Goal: Task Accomplishment & Management: Complete application form

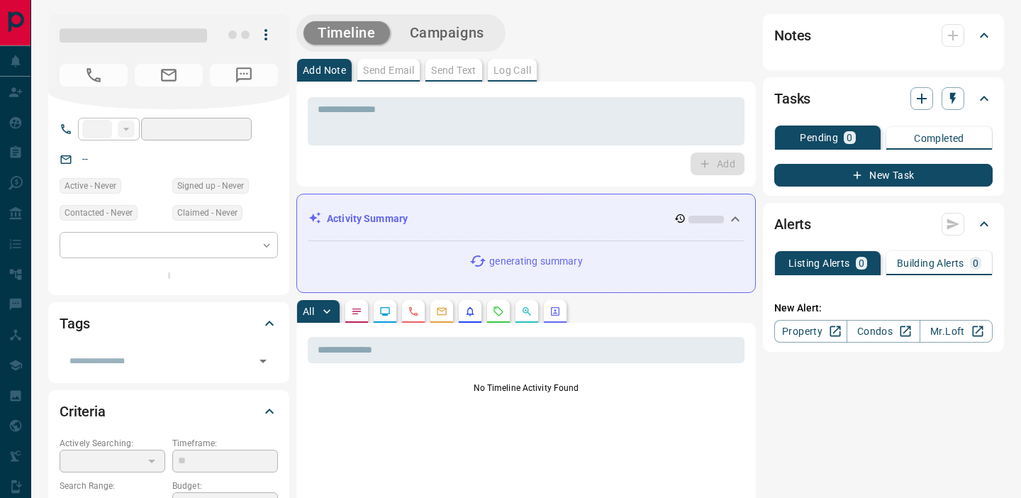
type input "**"
type input "**********"
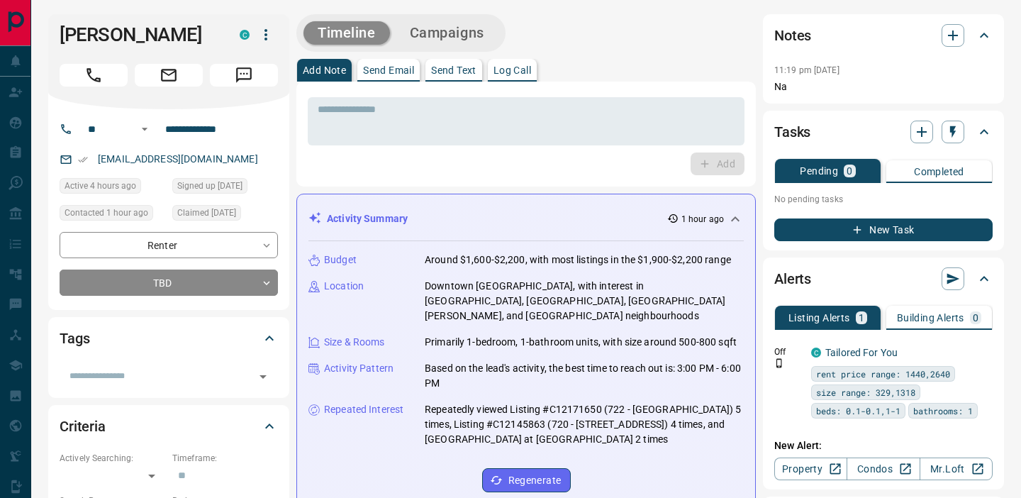
click at [99, 78] on icon "Call" at bounding box center [93, 75] width 14 height 14
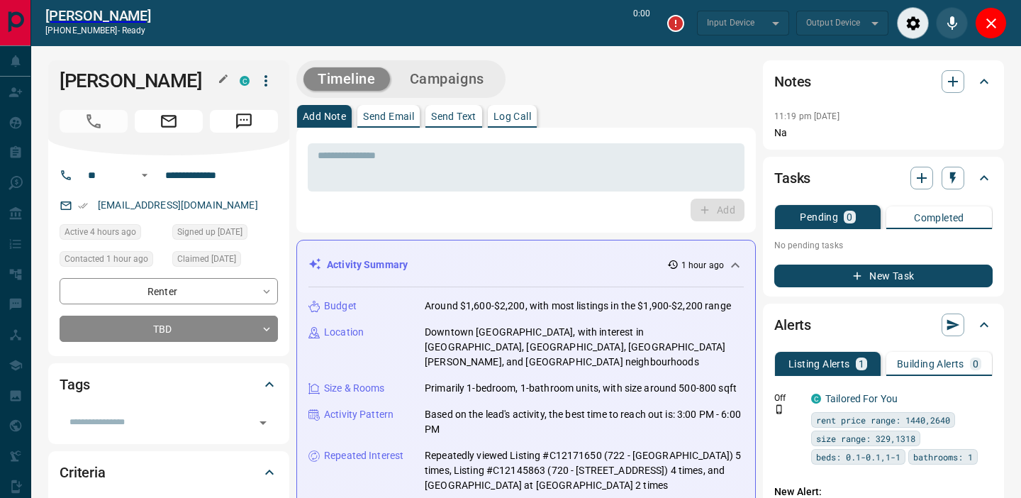
type input "*******"
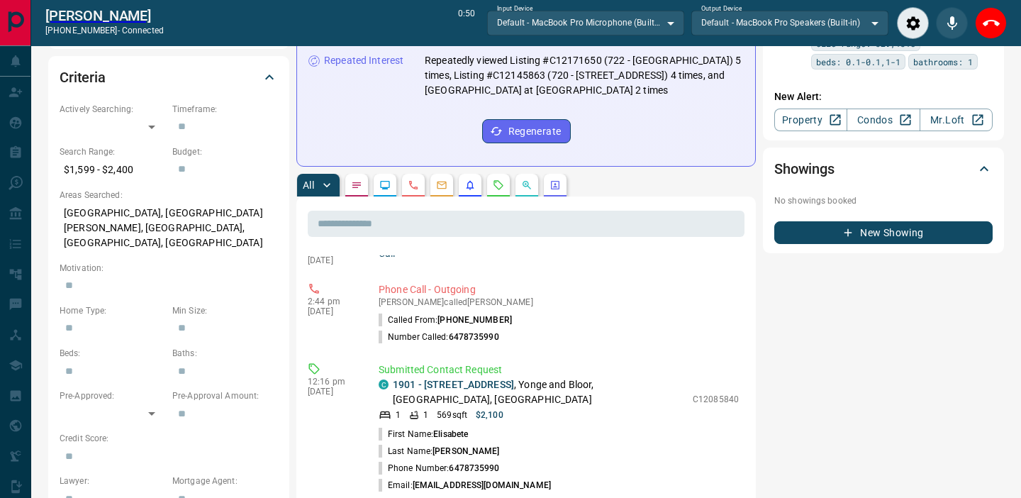
scroll to position [175, 0]
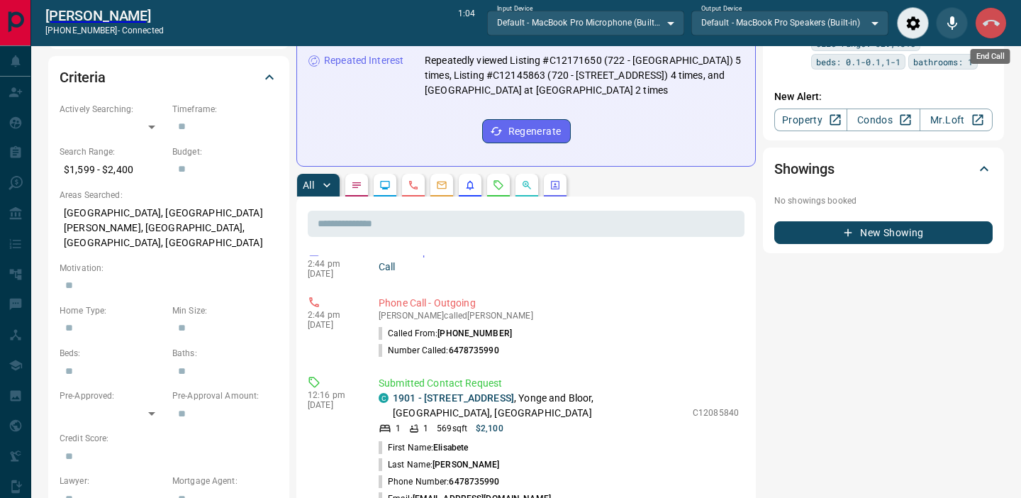
click at [987, 24] on icon "End Call" at bounding box center [991, 23] width 17 height 17
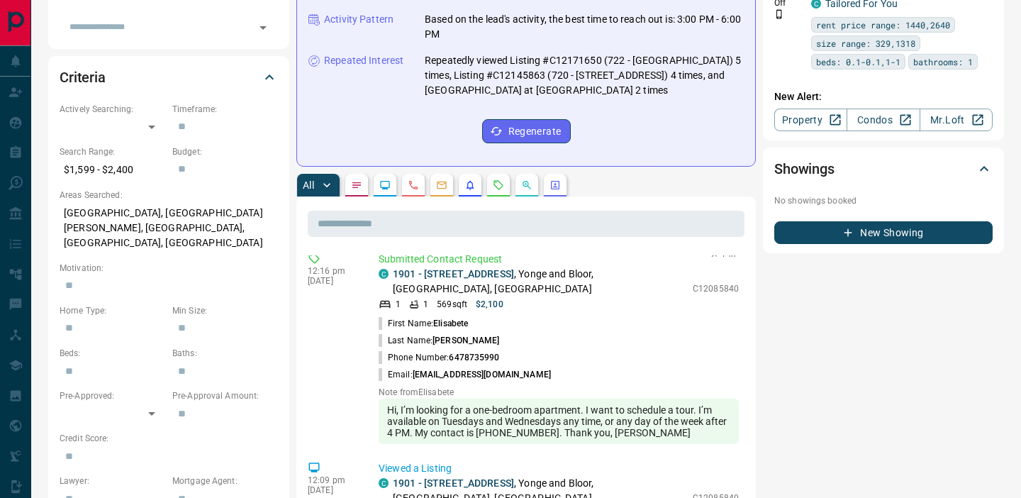
scroll to position [255, 0]
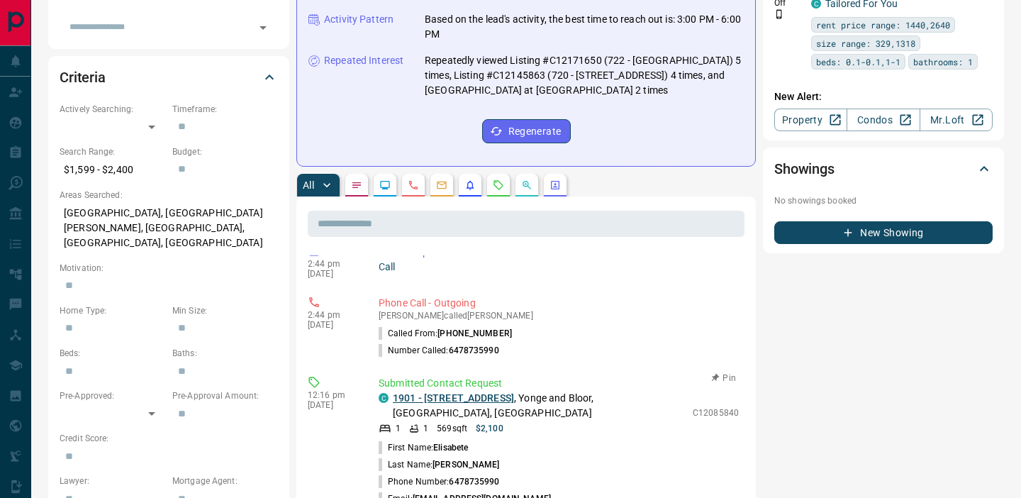
click at [457, 392] on link "1901 - [STREET_ADDRESS]" at bounding box center [453, 397] width 121 height 11
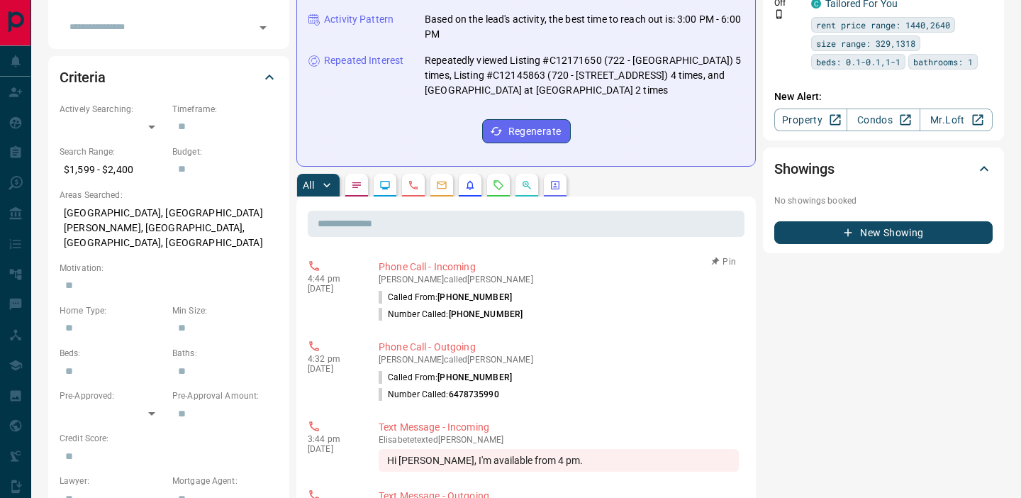
scroll to position [0, 0]
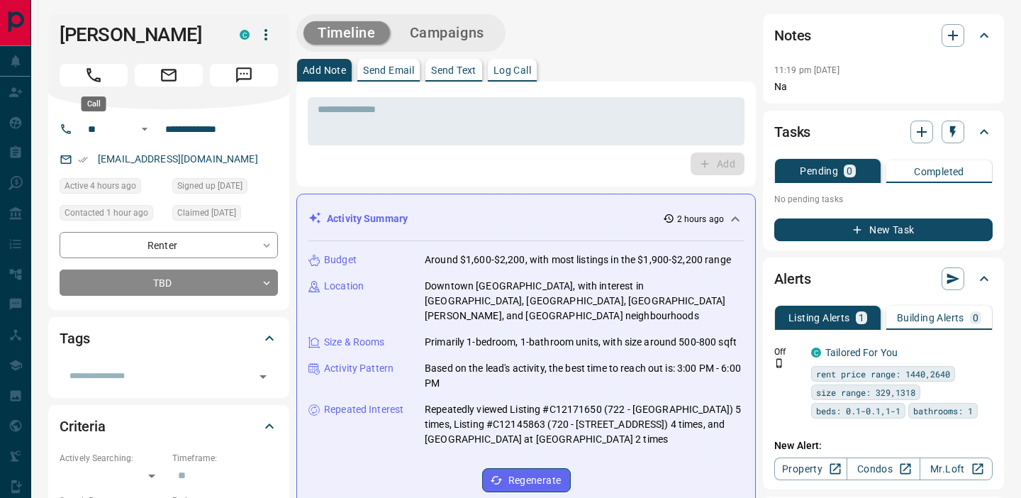
click at [95, 77] on icon "Call" at bounding box center [93, 75] width 18 height 18
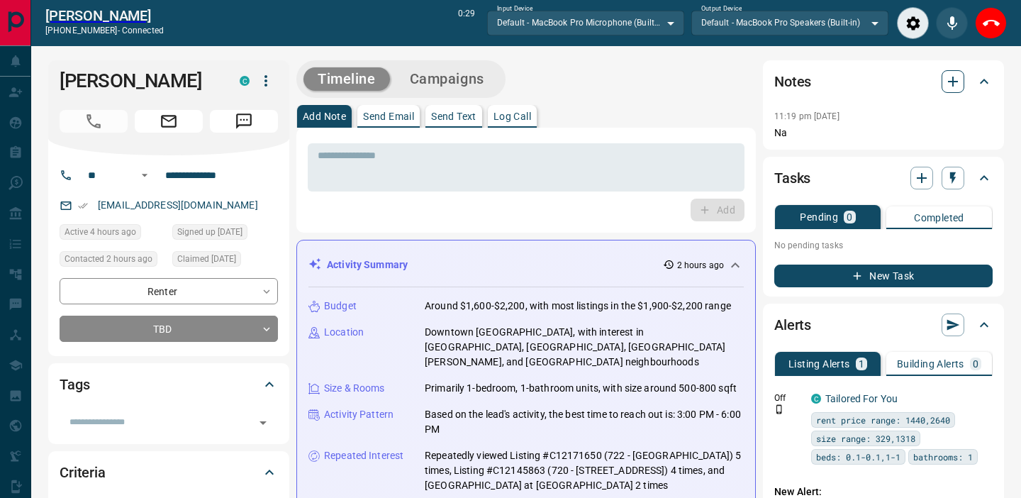
click at [956, 77] on icon "button" at bounding box center [952, 81] width 17 height 17
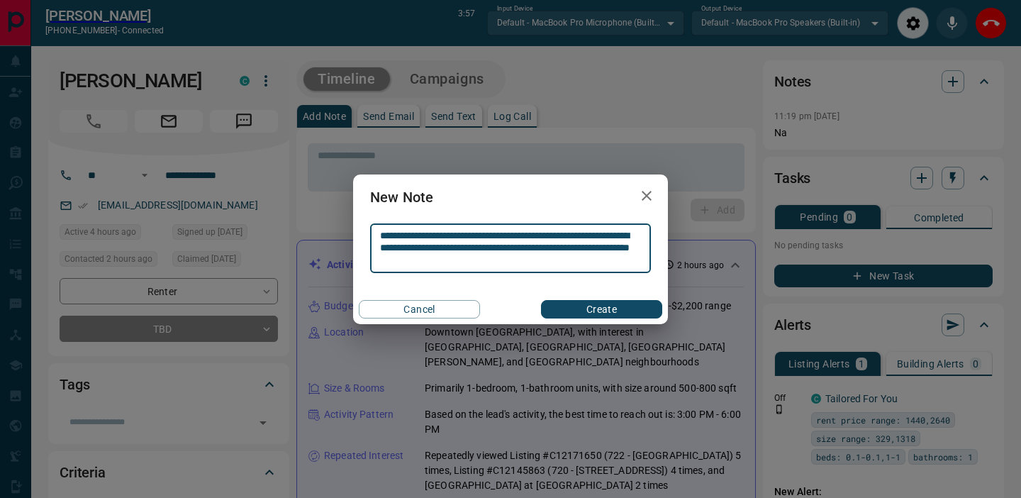
type textarea "**********"
click at [608, 306] on button "Create" at bounding box center [601, 309] width 121 height 18
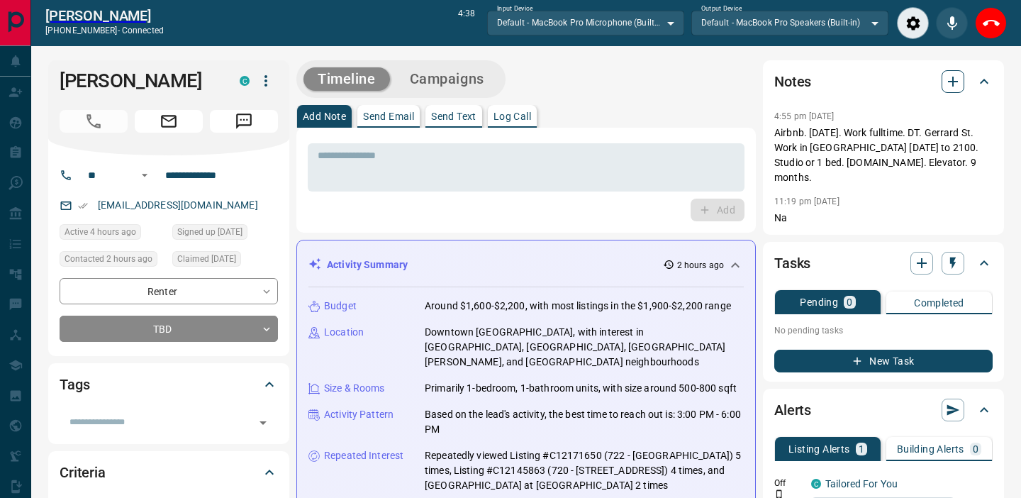
click at [956, 81] on icon "button" at bounding box center [953, 82] width 10 height 10
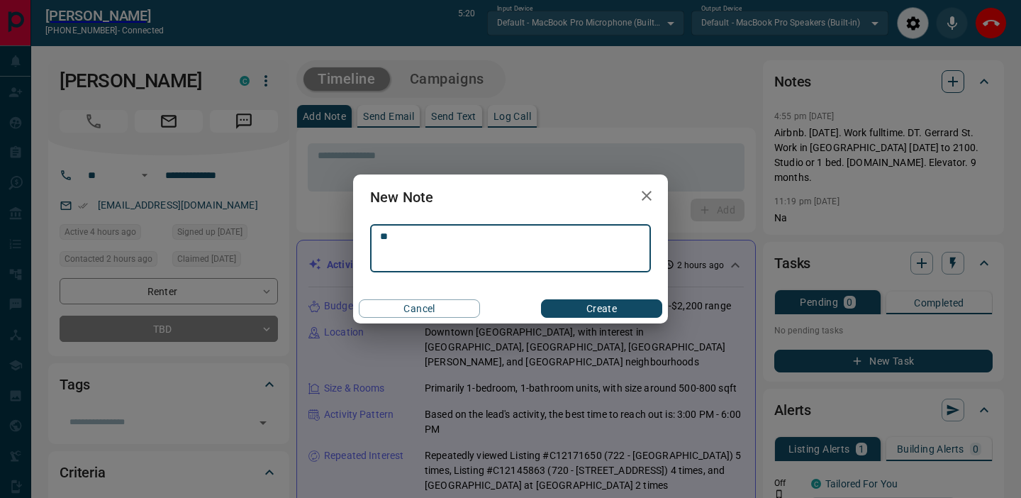
type textarea "*"
click at [656, 194] on button "button" at bounding box center [646, 195] width 28 height 29
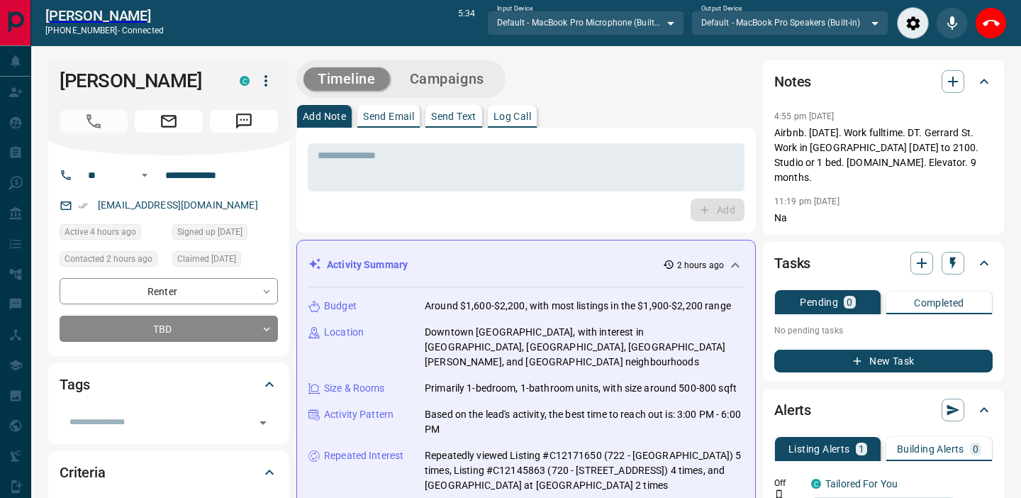
click at [706, 73] on div "Timeline Campaigns" at bounding box center [525, 79] width 459 height 38
drag, startPoint x: 226, startPoint y: 206, endPoint x: 107, endPoint y: 193, distance: 119.8
click at [107, 193] on div "**********" at bounding box center [168, 255] width 241 height 201
copy link "[EMAIL_ADDRESS][DOMAIN_NAME]"
click at [987, 23] on icon "End Call" at bounding box center [991, 23] width 17 height 17
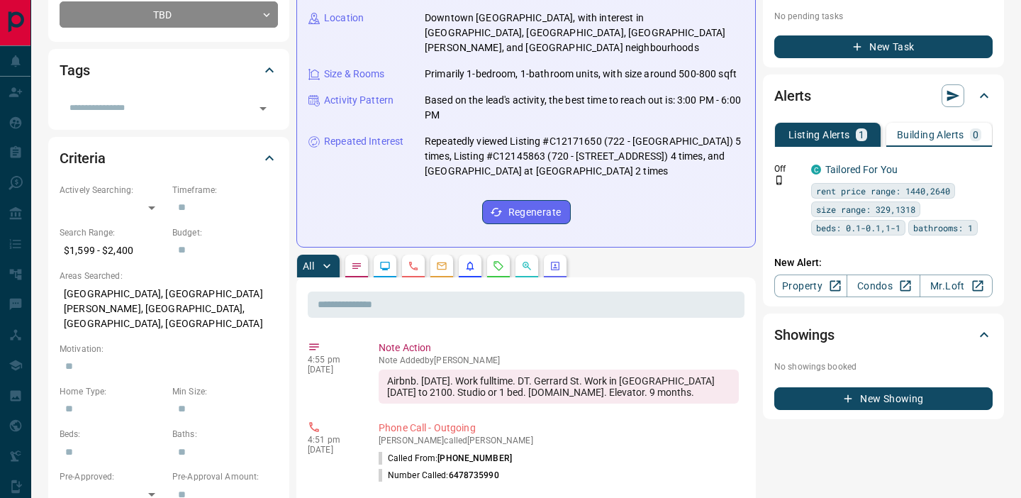
scroll to position [278, 0]
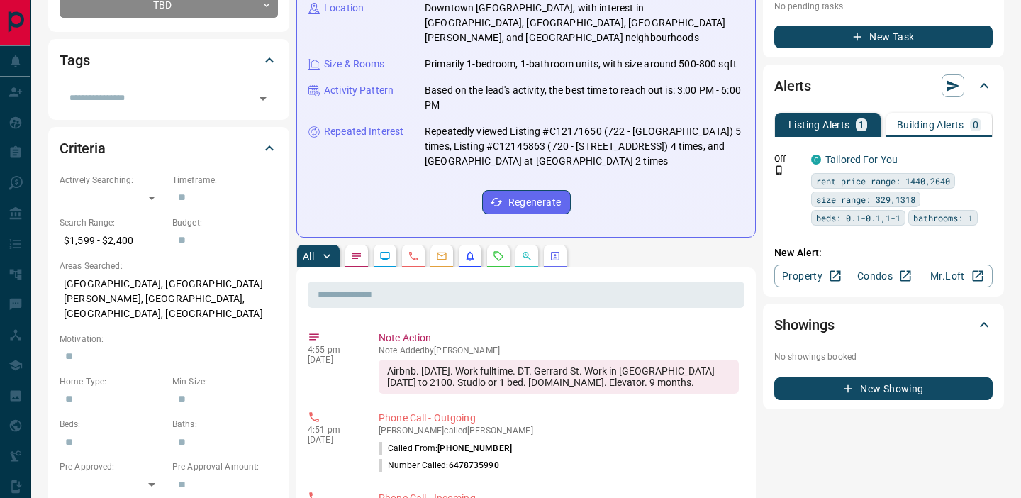
click at [884, 265] on link "Condos" at bounding box center [882, 275] width 73 height 23
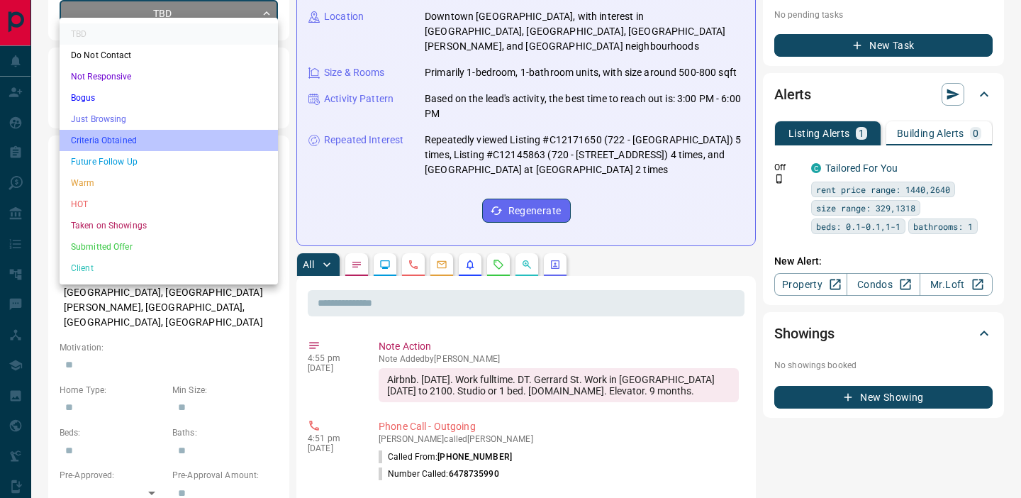
click at [118, 138] on li "Criteria Obtained" at bounding box center [169, 140] width 218 height 21
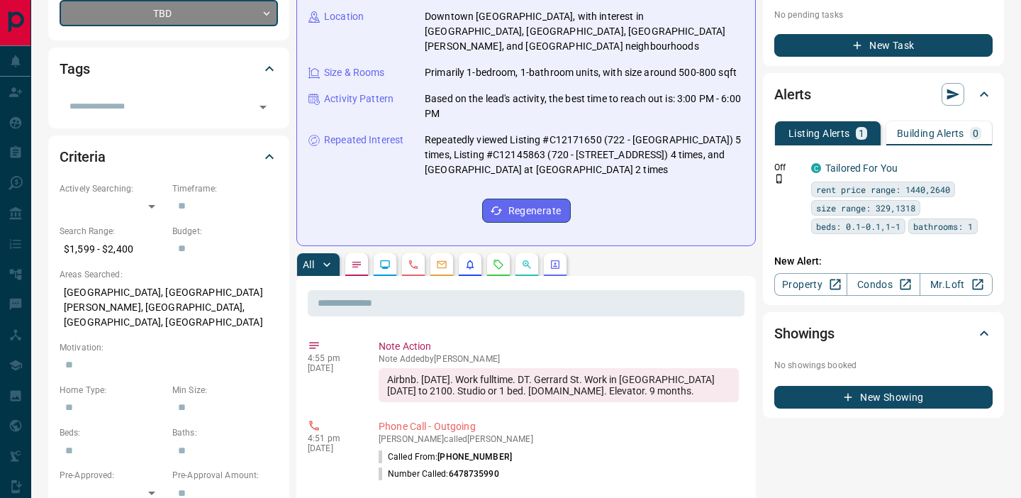
type input "*"
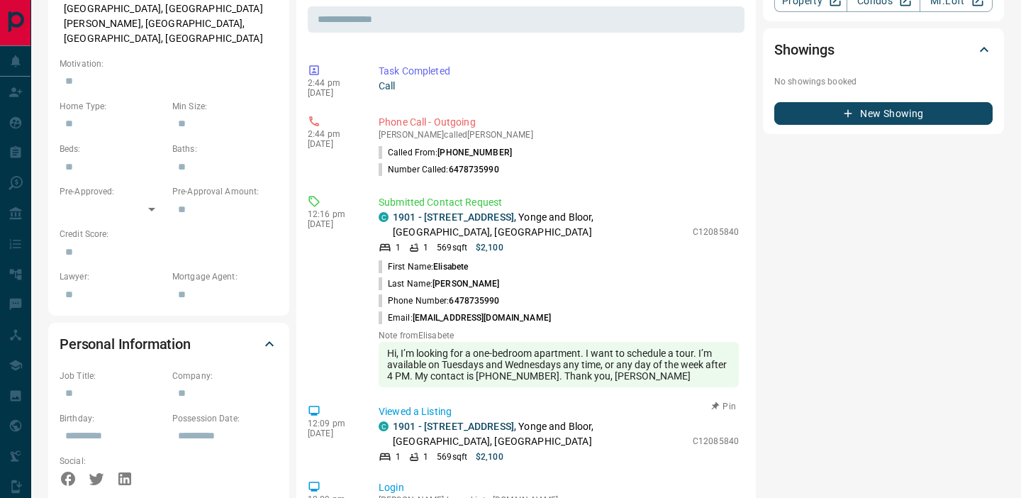
scroll to position [732, 0]
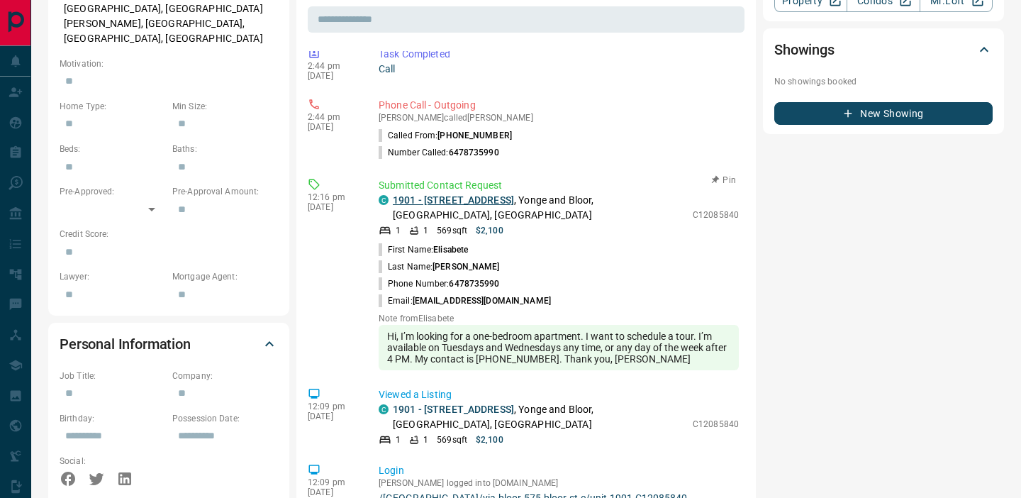
click at [476, 194] on link "1901 - [STREET_ADDRESS]" at bounding box center [453, 199] width 121 height 11
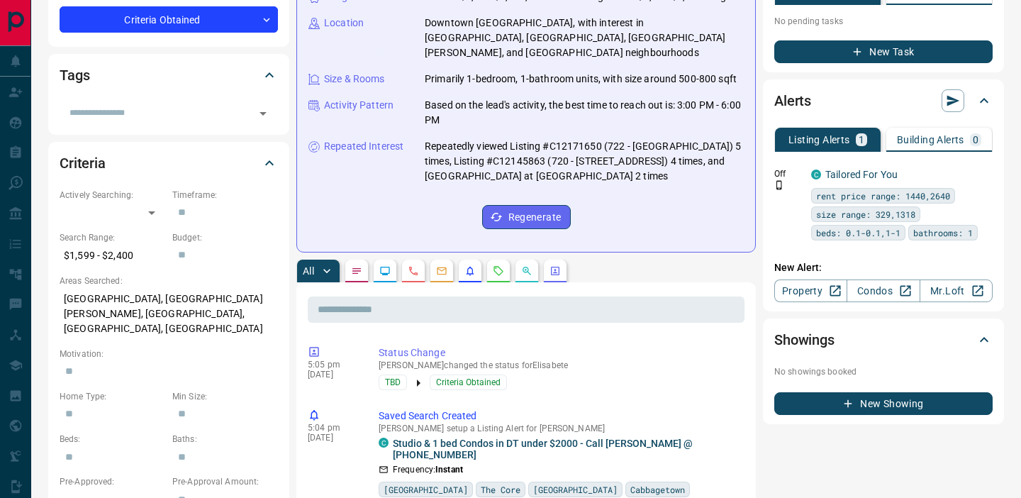
scroll to position [0, 0]
